Goal: Navigation & Orientation: Find specific page/section

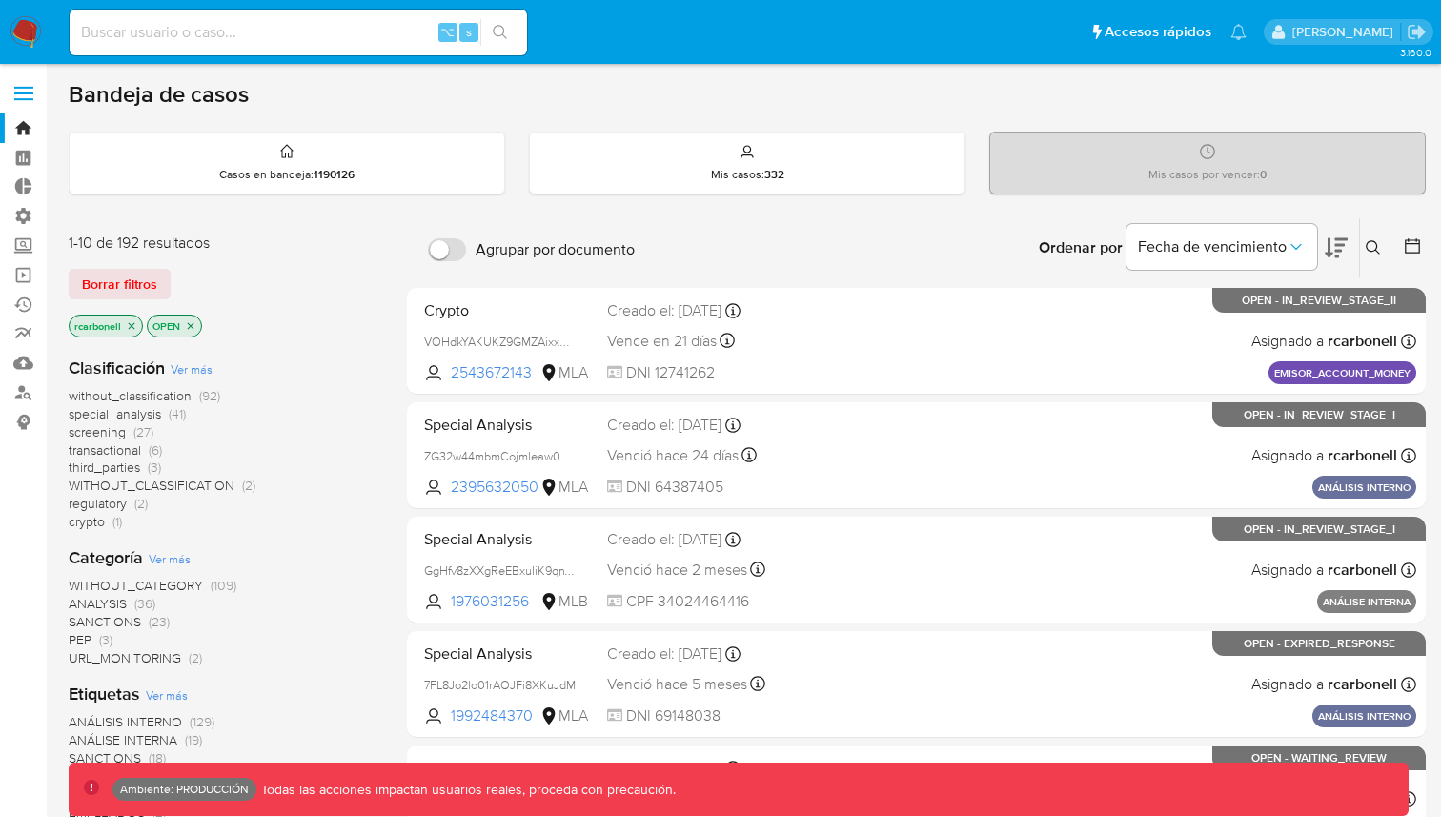
click at [23, 90] on label at bounding box center [24, 93] width 48 height 40
click at [0, 0] on input "checkbox" at bounding box center [0, 0] width 0 height 0
